Goal: Transaction & Acquisition: Purchase product/service

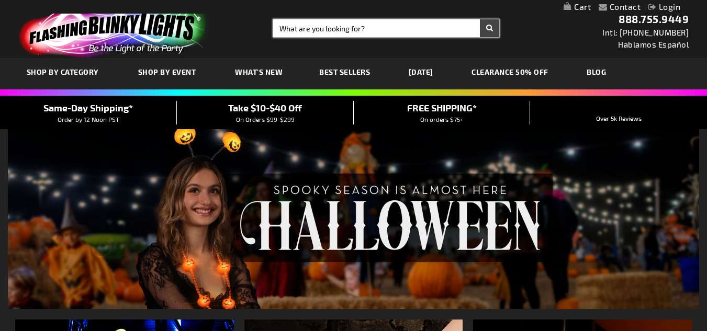
drag, startPoint x: 370, startPoint y: 26, endPoint x: 329, endPoint y: 28, distance: 41.4
click at [329, 28] on input "Search" at bounding box center [386, 28] width 226 height 18
type input "Light"
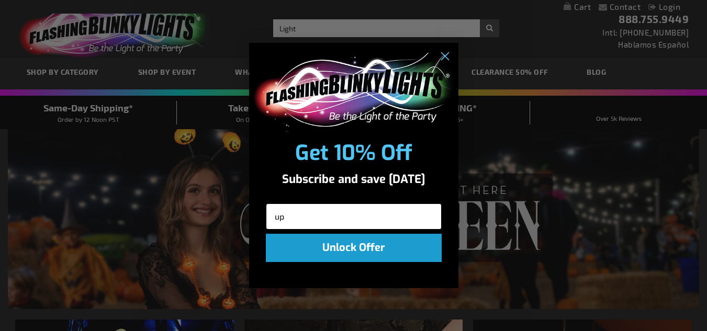
type input "u"
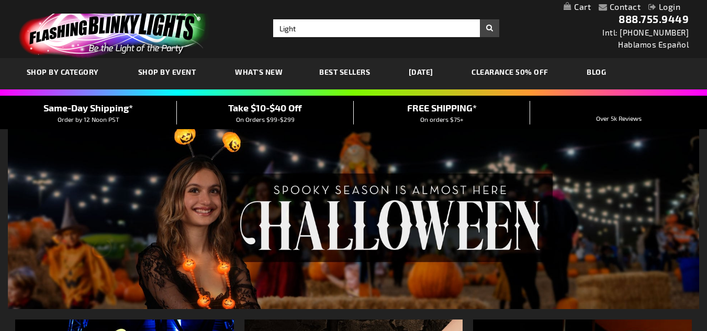
click at [492, 273] on div "Close dialog Get 10% Off Subscribe and save [DATE] Unlock Offer Submit" at bounding box center [353, 165] width 707 height 331
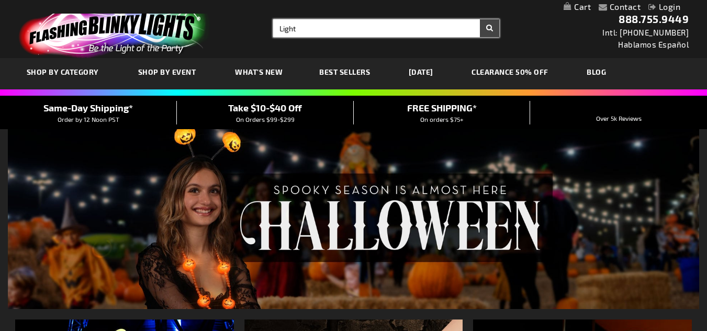
click at [304, 27] on input "Light" at bounding box center [386, 28] width 226 height 18
type input "Light Up Spinning toys"
click at [480, 19] on button "Search" at bounding box center [489, 28] width 19 height 18
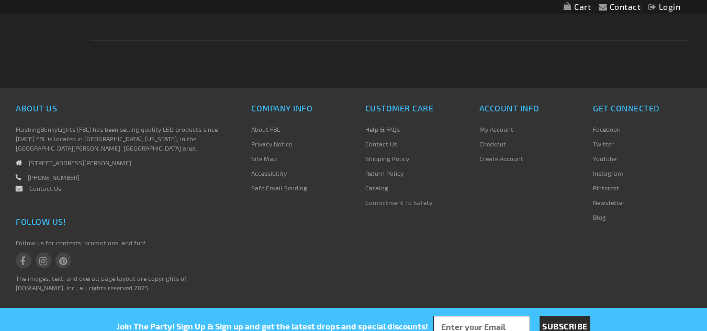
scroll to position [766, 0]
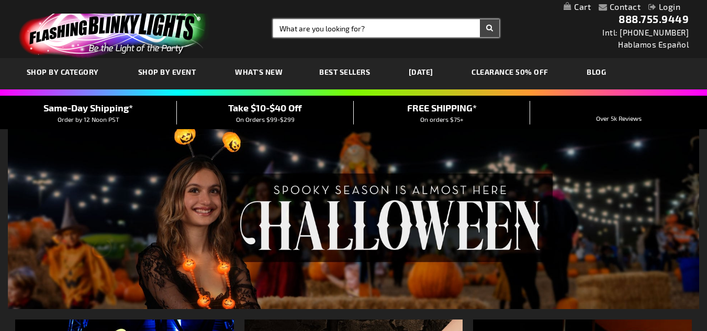
drag, startPoint x: 363, startPoint y: 29, endPoint x: 339, endPoint y: 30, distance: 24.1
click at [339, 30] on input "Search" at bounding box center [386, 28] width 226 height 18
drag, startPoint x: 369, startPoint y: 29, endPoint x: 321, endPoint y: 31, distance: 47.2
click at [321, 31] on input "Search" at bounding box center [386, 28] width 226 height 18
type input "Lady Bug Spinning Egg"
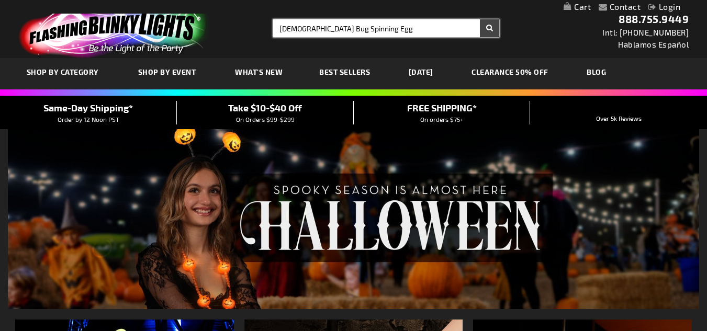
click at [480, 19] on button "Search" at bounding box center [489, 28] width 19 height 18
click at [488, 34] on button "Search" at bounding box center [489, 28] width 19 height 18
